Goal: Task Accomplishment & Management: Manage account settings

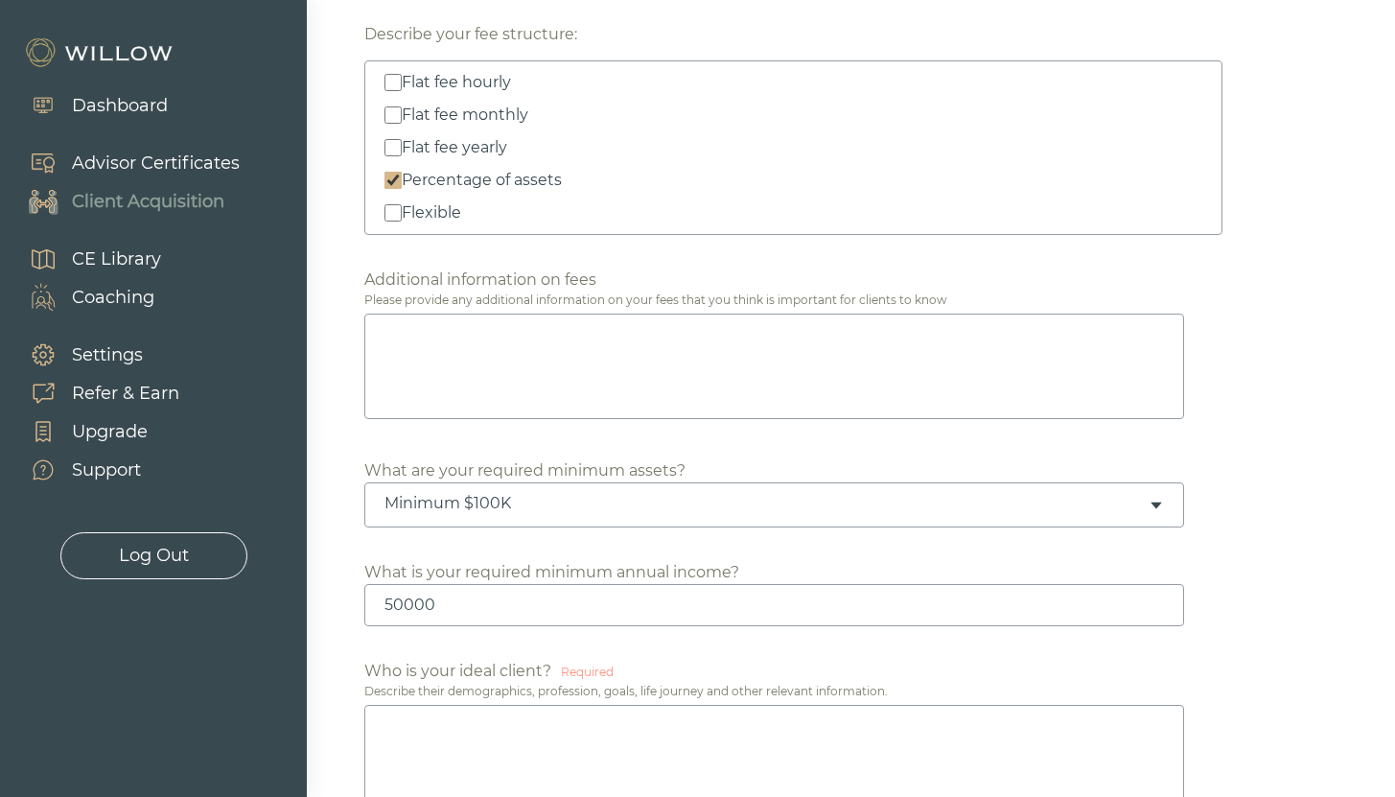
scroll to position [757, 0]
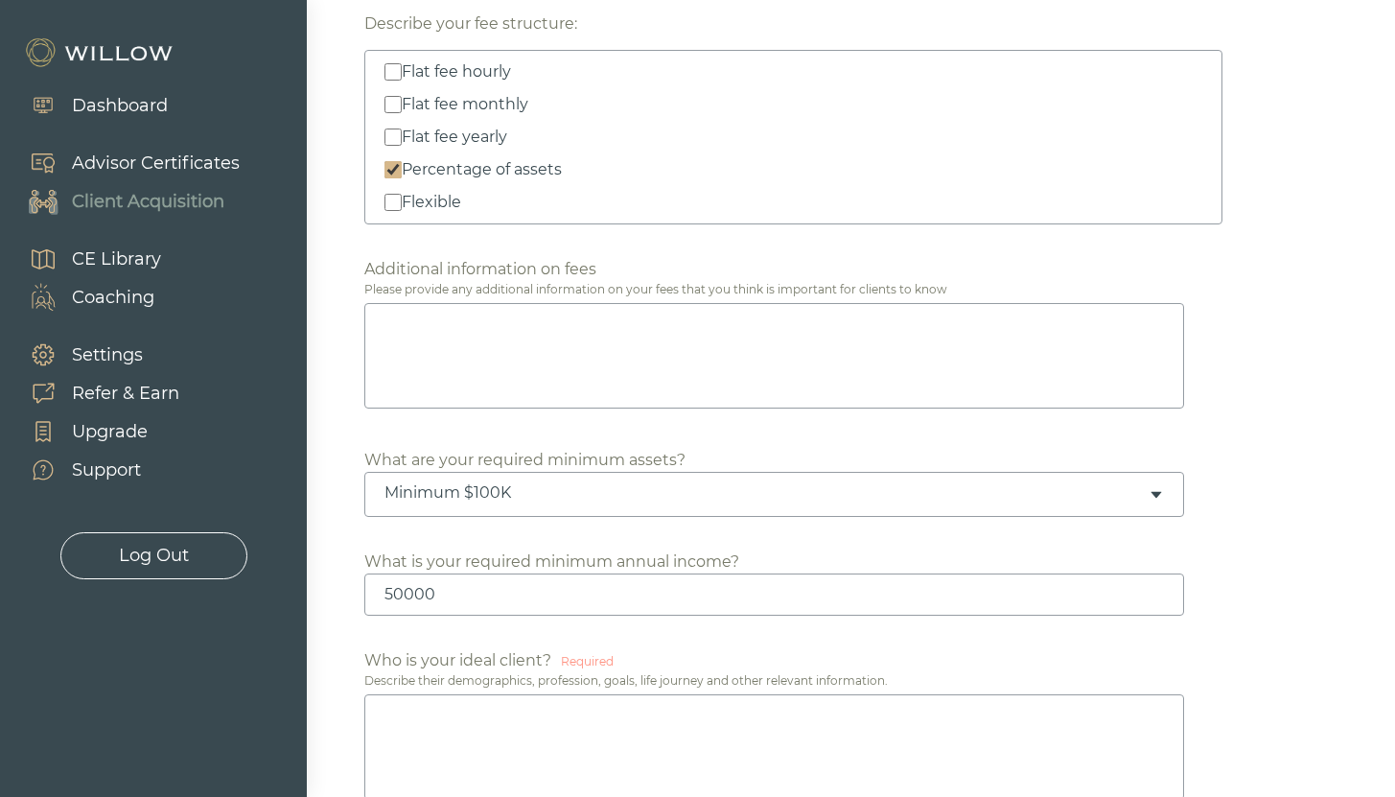
click at [707, 375] on textarea at bounding box center [774, 355] width 820 height 105
type textarea "I am a fee-only fiduciary financial advisor. Our advisory fee is based on a per…"
drag, startPoint x: 512, startPoint y: 350, endPoint x: 361, endPoint y: 318, distance: 153.8
paste textarea "I am a fee-only fiduciary financial advisor, committed to keeping costs low so …"
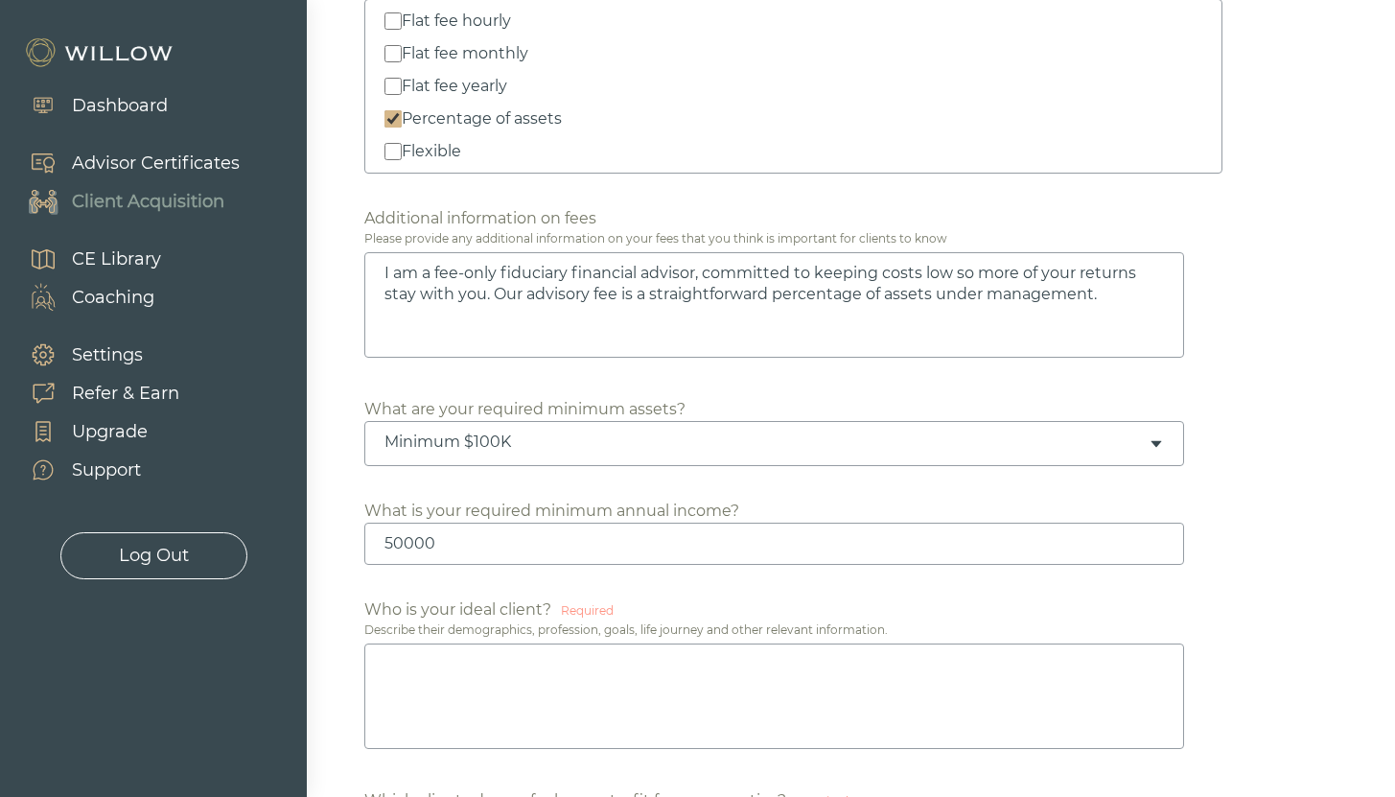
scroll to position [1052, 0]
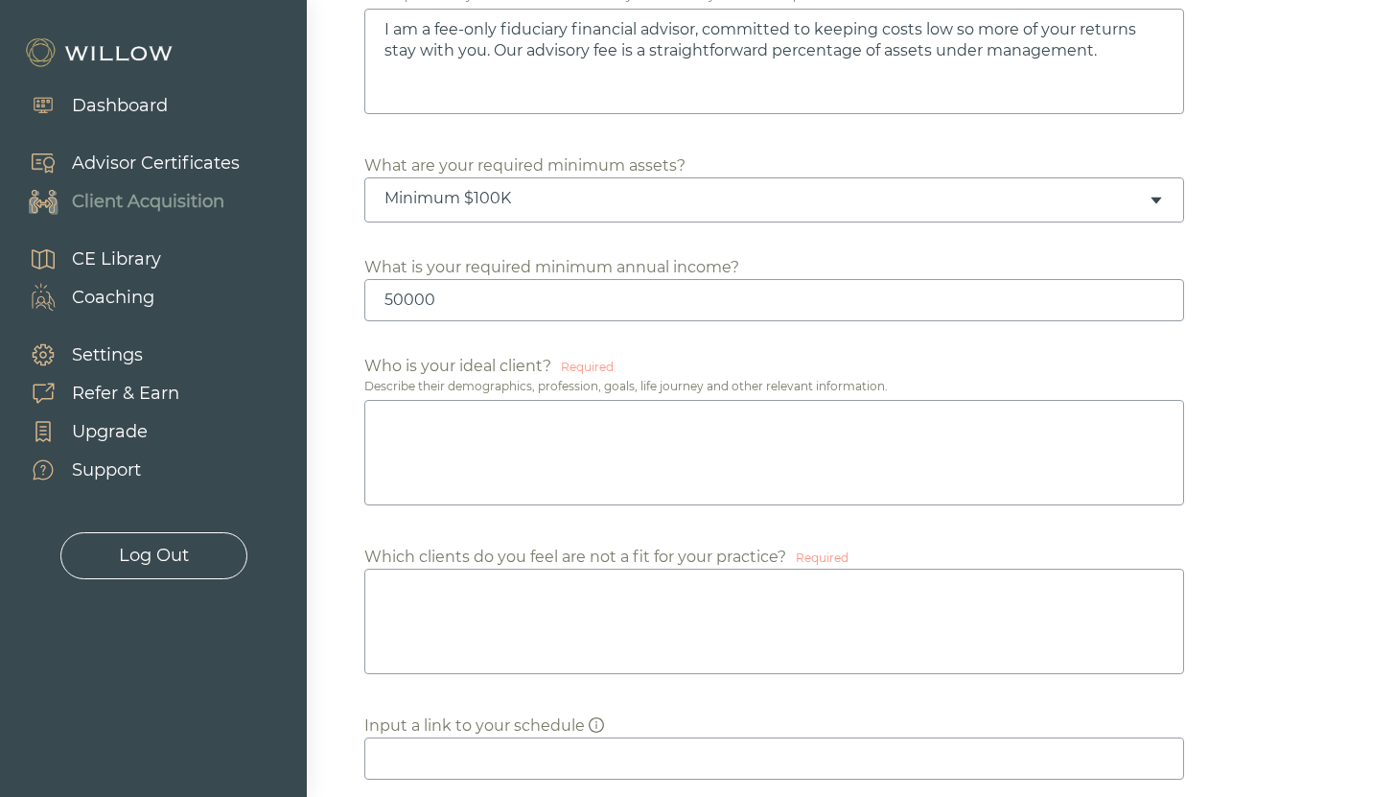
type textarea "I am a fee-only fiduciary financial advisor, committed to keeping costs low so …"
click at [465, 445] on textarea at bounding box center [774, 452] width 820 height 105
type textarea "TBD"
click at [470, 629] on textarea at bounding box center [774, 620] width 820 height 105
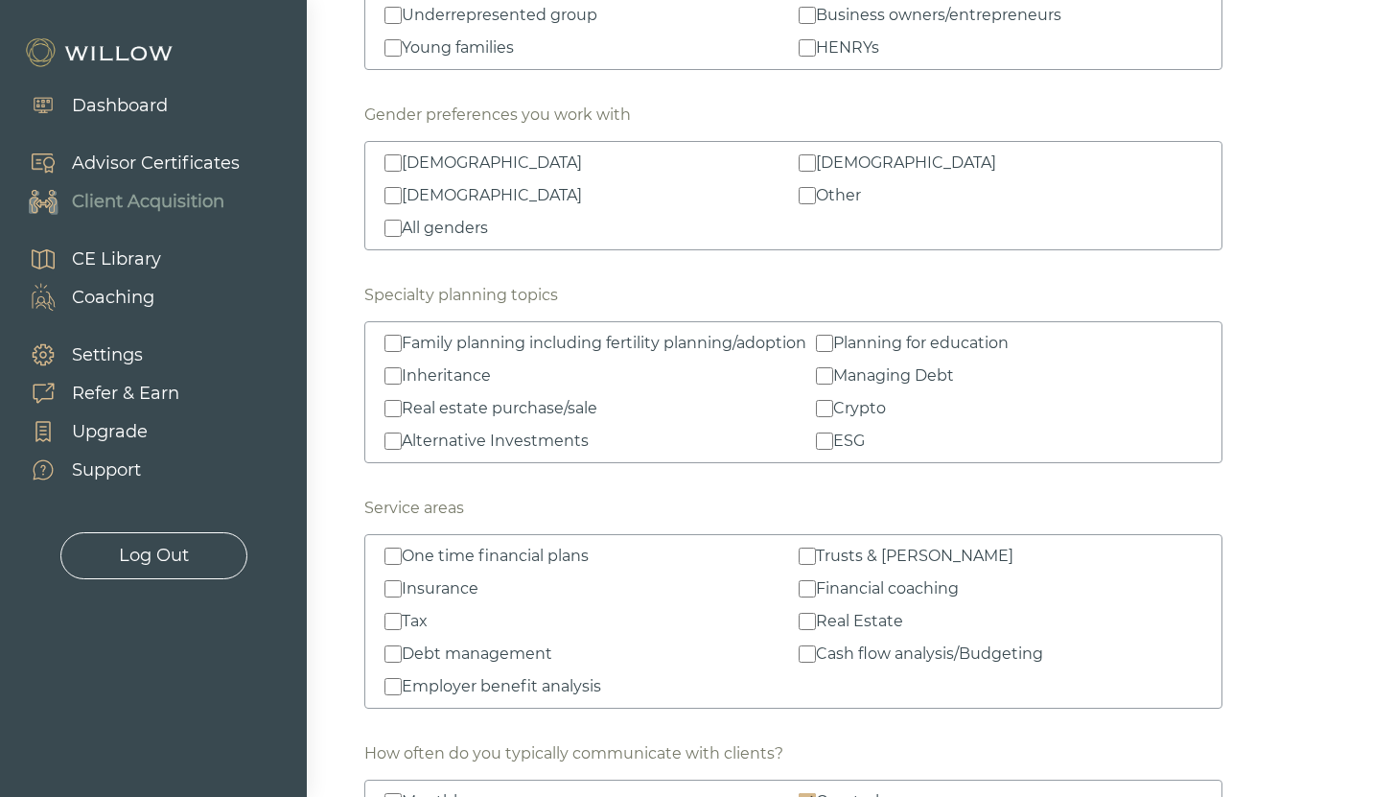
scroll to position [2786, 0]
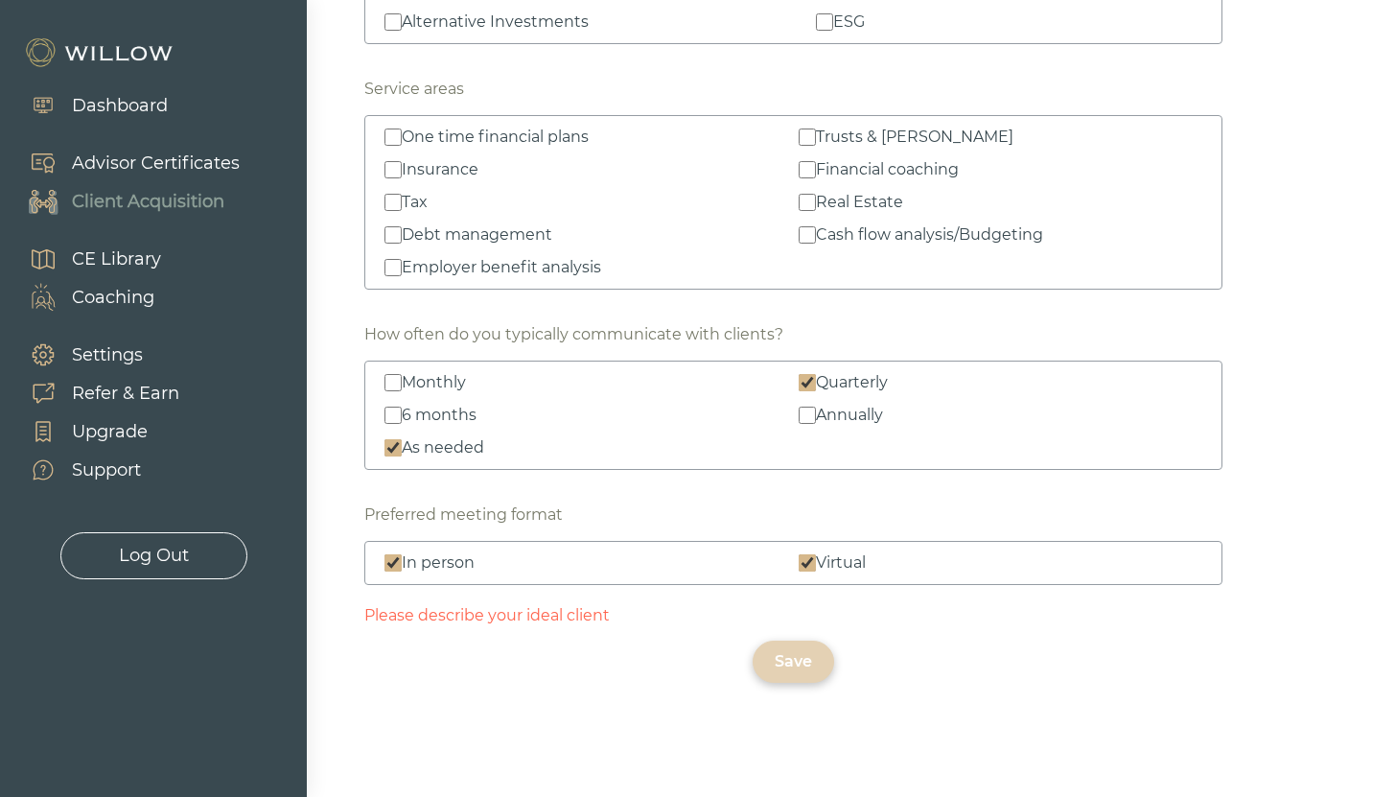
type textarea "TBD"
click at [797, 663] on div "Save" at bounding box center [793, 661] width 37 height 23
